Goal: Information Seeking & Learning: Learn about a topic

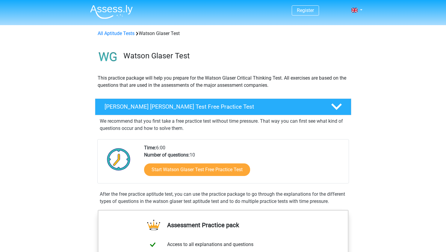
scroll to position [30, 0]
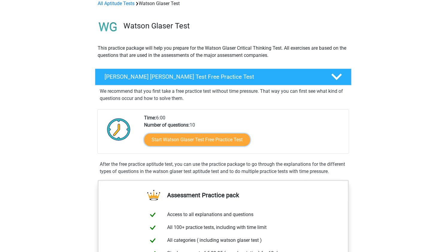
click at [196, 141] on link "Start Watson Glaser Test Free Practice Test" at bounding box center [197, 140] width 106 height 13
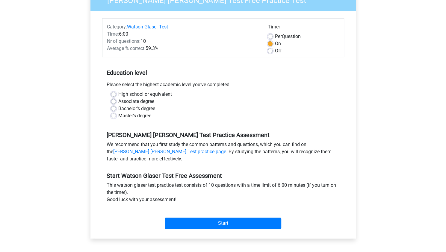
scroll to position [60, 0]
click at [131, 116] on label "Master's degree" at bounding box center [134, 115] width 33 height 7
click at [116, 116] on input "Master's degree" at bounding box center [113, 115] width 5 height 6
radio input "true"
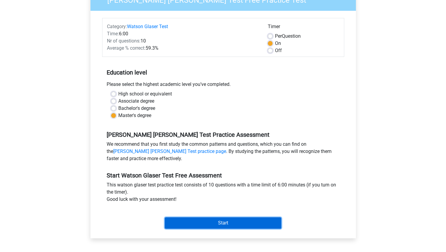
click at [203, 226] on input "Start" at bounding box center [223, 223] width 117 height 11
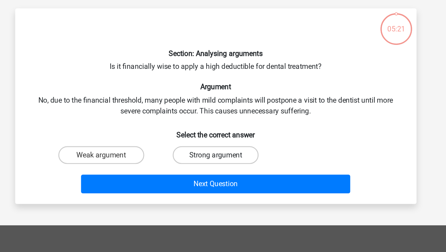
click at [218, 141] on label "Strong argument" at bounding box center [223, 141] width 58 height 12
click at [223, 141] on input "Strong argument" at bounding box center [225, 143] width 4 height 4
radio input "true"
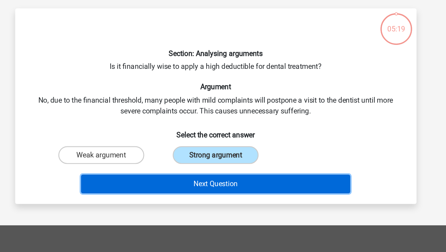
click at [218, 161] on button "Next Question" at bounding box center [222, 160] width 181 height 13
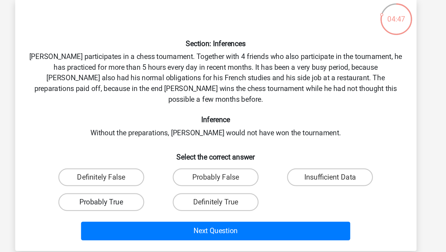
click at [170, 173] on label "Probably True" at bounding box center [146, 179] width 58 height 12
click at [150, 179] on input "Probably True" at bounding box center [148, 181] width 4 height 4
radio input "true"
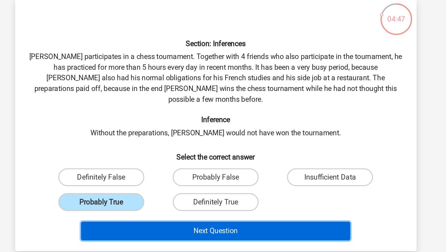
click at [203, 192] on button "Next Question" at bounding box center [222, 198] width 181 height 13
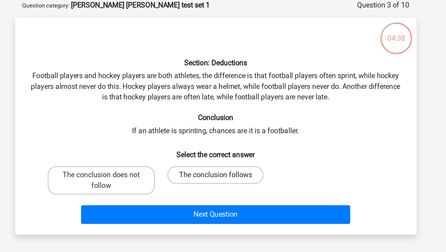
click at [207, 151] on label "The conclusion follows" at bounding box center [223, 148] width 65 height 12
click at [223, 151] on input "The conclusion follows" at bounding box center [225, 150] width 4 height 4
radio input "true"
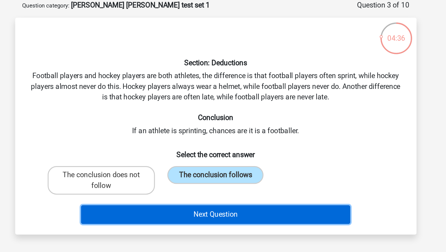
click at [220, 175] on button "Next Question" at bounding box center [222, 174] width 181 height 13
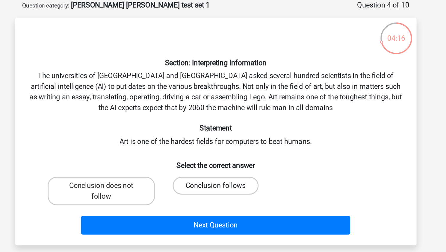
click at [229, 155] on label "Conclusion follows" at bounding box center [223, 155] width 58 height 12
click at [227, 155] on input "Conclusion follows" at bounding box center [225, 157] width 4 height 4
radio input "true"
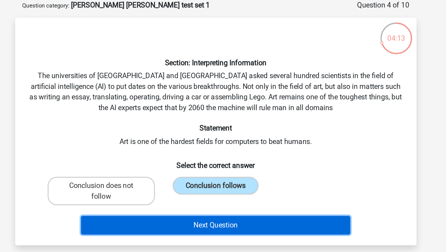
click at [233, 180] on button "Next Question" at bounding box center [222, 182] width 181 height 13
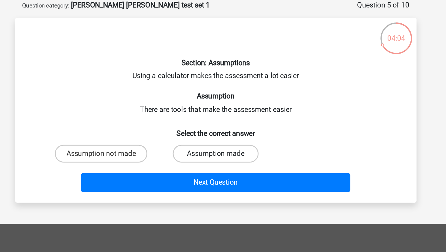
click at [232, 135] on label "Assumption made" at bounding box center [223, 134] width 58 height 12
click at [227, 135] on input "Assumption made" at bounding box center [225, 136] width 4 height 4
radio input "true"
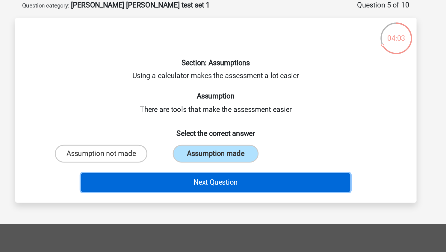
click at [231, 151] on button "Next Question" at bounding box center [222, 153] width 181 height 13
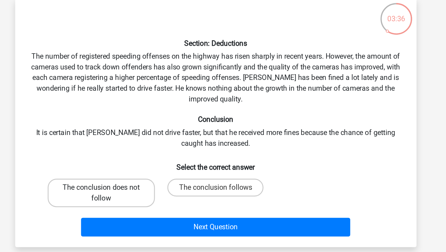
click at [167, 172] on label "The conclusion does not follow" at bounding box center [146, 173] width 72 height 19
click at [150, 172] on input "The conclusion does not follow" at bounding box center [148, 172] width 4 height 4
radio input "true"
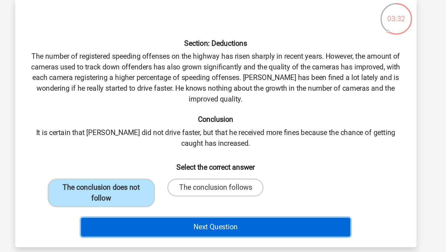
click at [225, 199] on button "Next Question" at bounding box center [222, 196] width 181 height 13
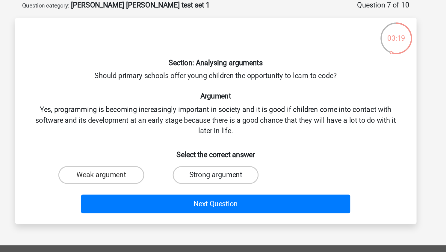
click at [232, 147] on label "Strong argument" at bounding box center [223, 148] width 58 height 12
click at [227, 148] on input "Strong argument" at bounding box center [225, 150] width 4 height 4
radio input "true"
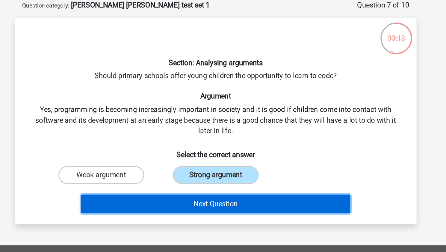
click at [246, 167] on button "Next Question" at bounding box center [222, 167] width 181 height 13
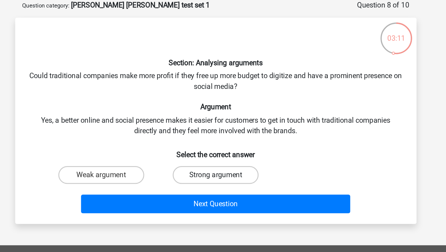
click at [229, 147] on label "Strong argument" at bounding box center [223, 148] width 58 height 12
click at [227, 148] on input "Strong argument" at bounding box center [225, 150] width 4 height 4
radio input "true"
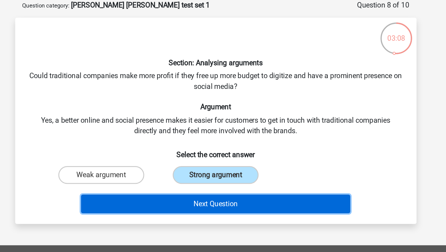
click at [230, 166] on button "Next Question" at bounding box center [222, 167] width 181 height 13
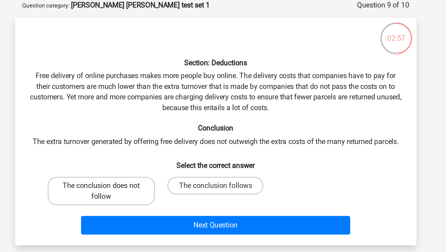
click at [166, 160] on label "The conclusion does not follow" at bounding box center [146, 158] width 72 height 19
click at [150, 159] on input "The conclusion does not follow" at bounding box center [148, 157] width 4 height 4
radio input "true"
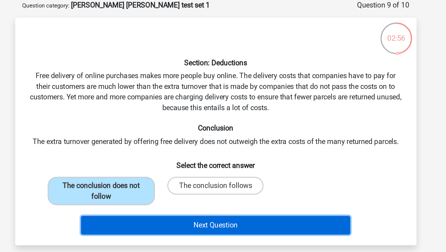
click at [193, 184] on button "Next Question" at bounding box center [222, 182] width 181 height 13
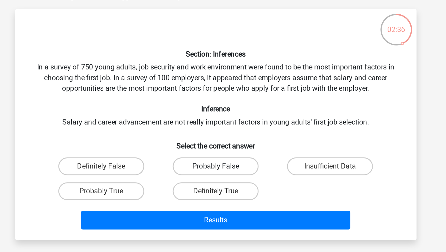
click at [234, 147] on label "Probably False" at bounding box center [223, 148] width 58 height 12
click at [227, 148] on input "Probably False" at bounding box center [225, 150] width 4 height 4
radio input "true"
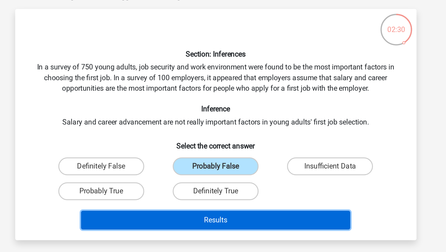
click at [227, 183] on button "Results" at bounding box center [222, 184] width 181 height 13
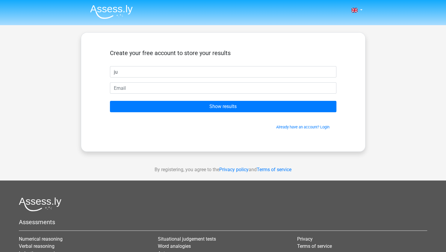
type input "ju"
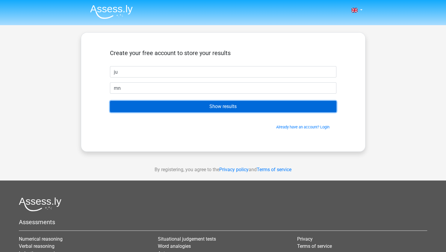
click at [110, 101] on input "Show results" at bounding box center [223, 106] width 227 height 11
click at [167, 102] on input "Show results" at bounding box center [223, 106] width 227 height 11
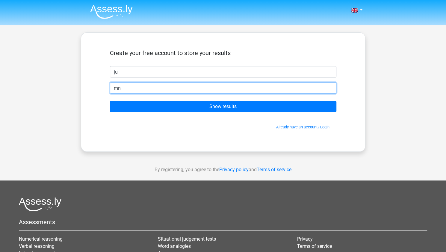
drag, startPoint x: 130, startPoint y: 88, endPoint x: 90, endPoint y: 88, distance: 40.2
click at [90, 88] on div "Create your free account to store your results ju mn Show results Already have …" at bounding box center [223, 92] width 285 height 120
type input "julesnavier@gmail.com"
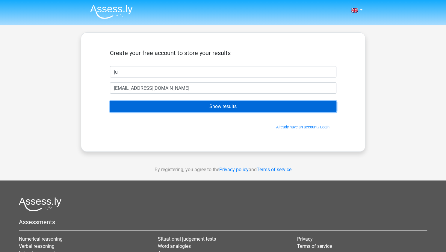
click at [175, 106] on input "Show results" at bounding box center [223, 106] width 227 height 11
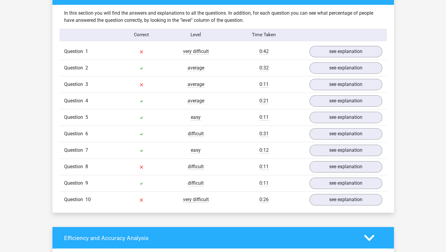
scroll to position [464, 0]
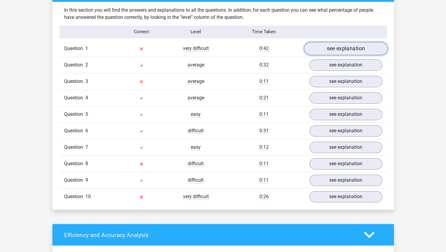
click at [324, 45] on link "see explanation" at bounding box center [346, 48] width 84 height 13
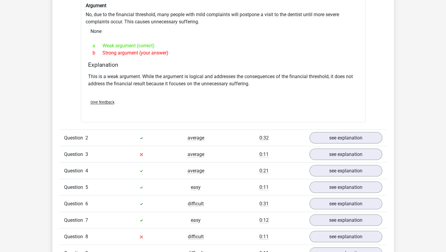
scroll to position [582, 0]
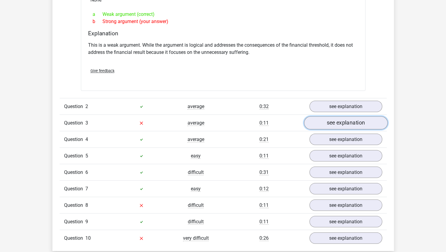
click at [331, 119] on link "see explanation" at bounding box center [346, 122] width 84 height 13
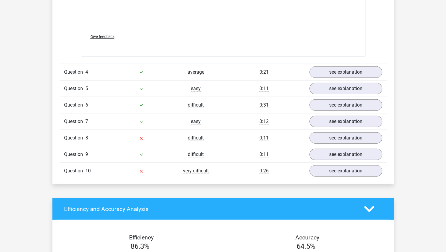
scroll to position [971, 0]
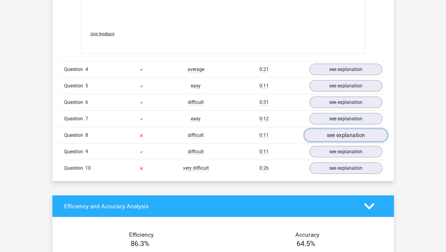
click at [328, 134] on link "see explanation" at bounding box center [346, 135] width 84 height 13
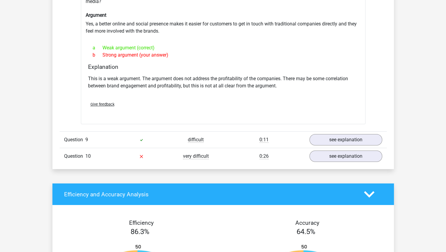
scroll to position [1156, 0]
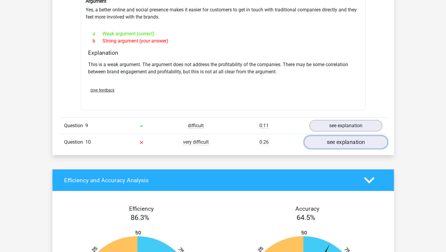
click at [331, 137] on link "see explanation" at bounding box center [346, 142] width 84 height 13
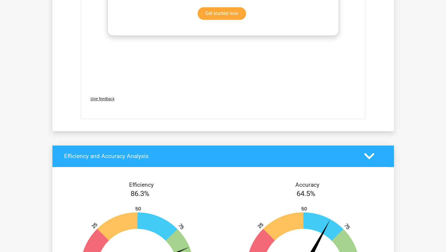
scroll to position [1560, 0]
